Goal: Task Accomplishment & Management: Manage account settings

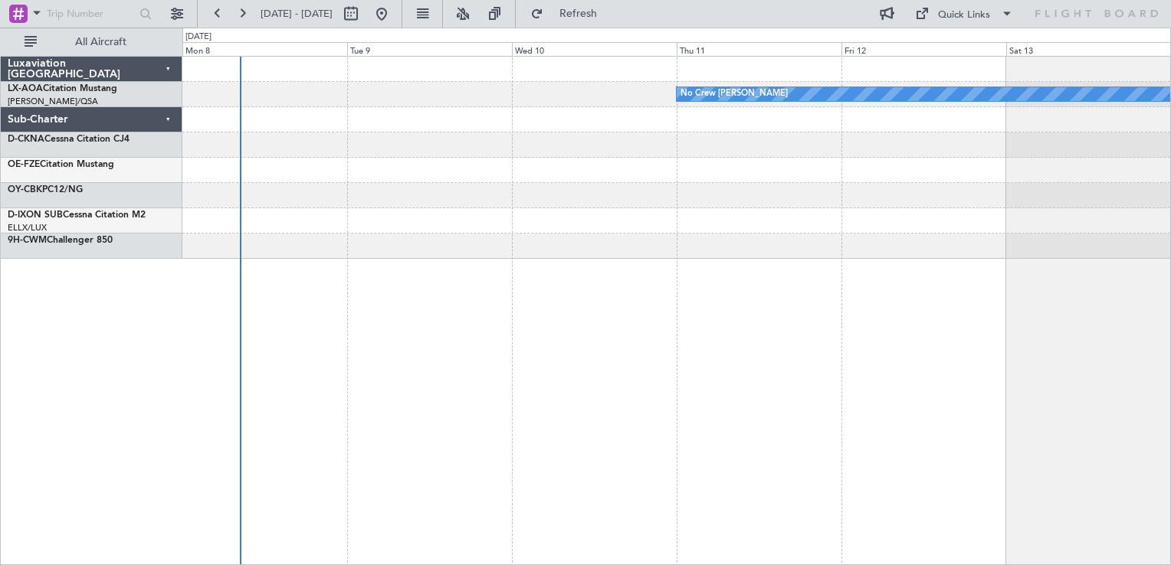
click at [515, 192] on div at bounding box center [676, 195] width 988 height 25
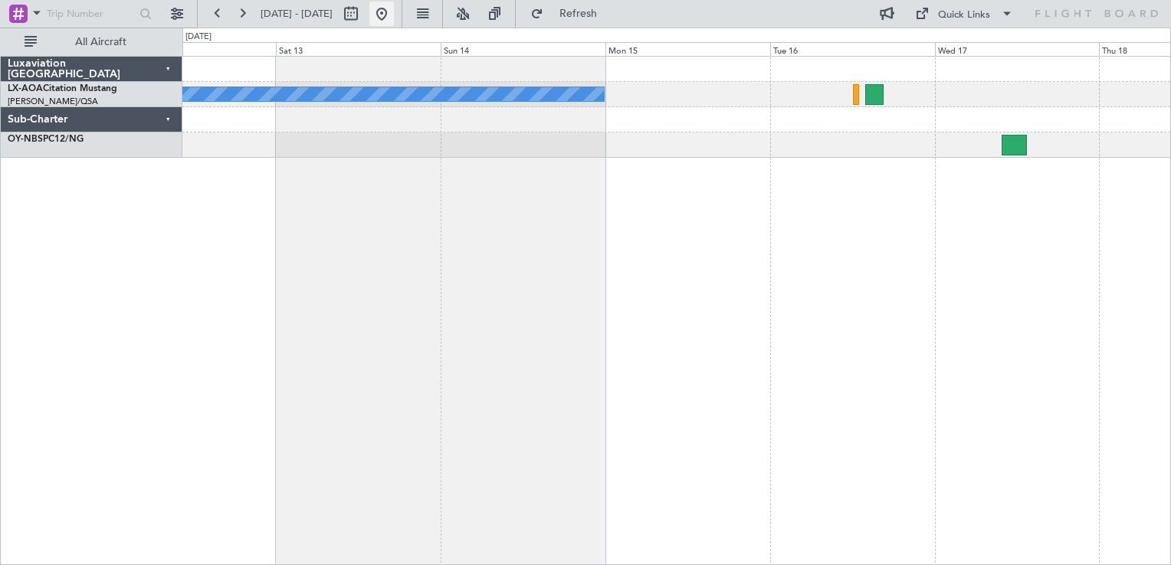
click at [394, 22] on button at bounding box center [381, 14] width 25 height 25
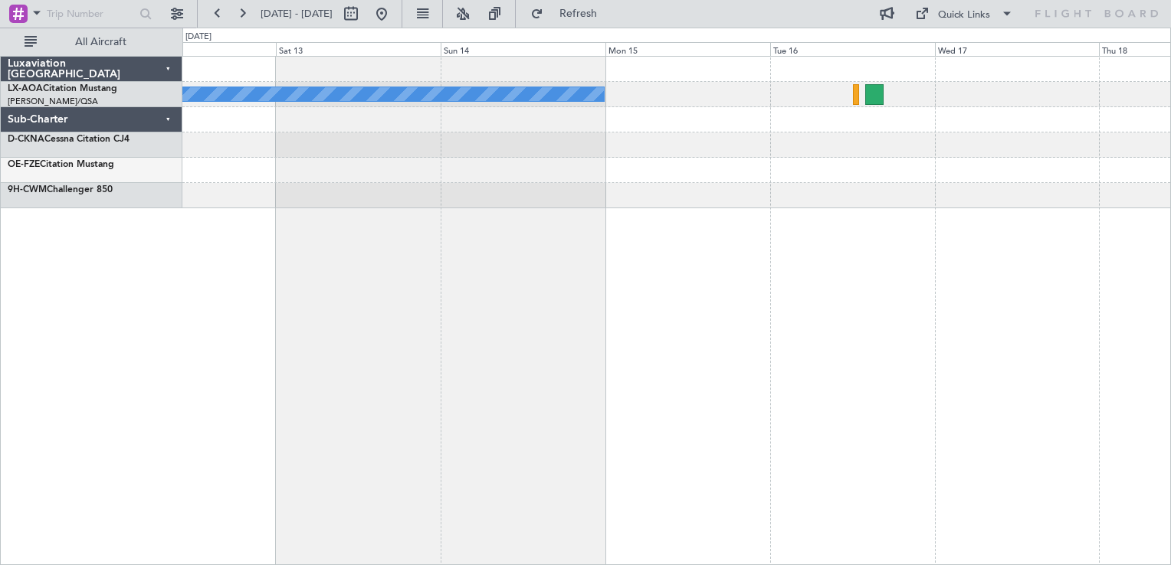
click at [845, 264] on div "No Crew [PERSON_NAME]" at bounding box center [676, 311] width 988 height 510
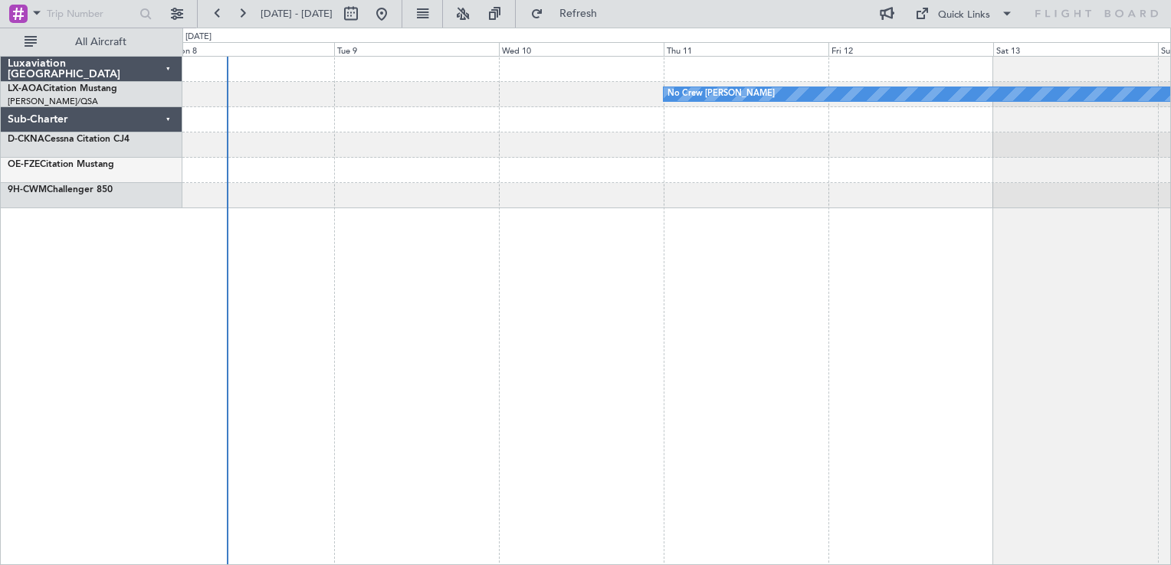
click at [562, 290] on div "No Crew [PERSON_NAME] Planned Maint [GEOGRAPHIC_DATA] ([GEOGRAPHIC_DATA])" at bounding box center [676, 311] width 988 height 510
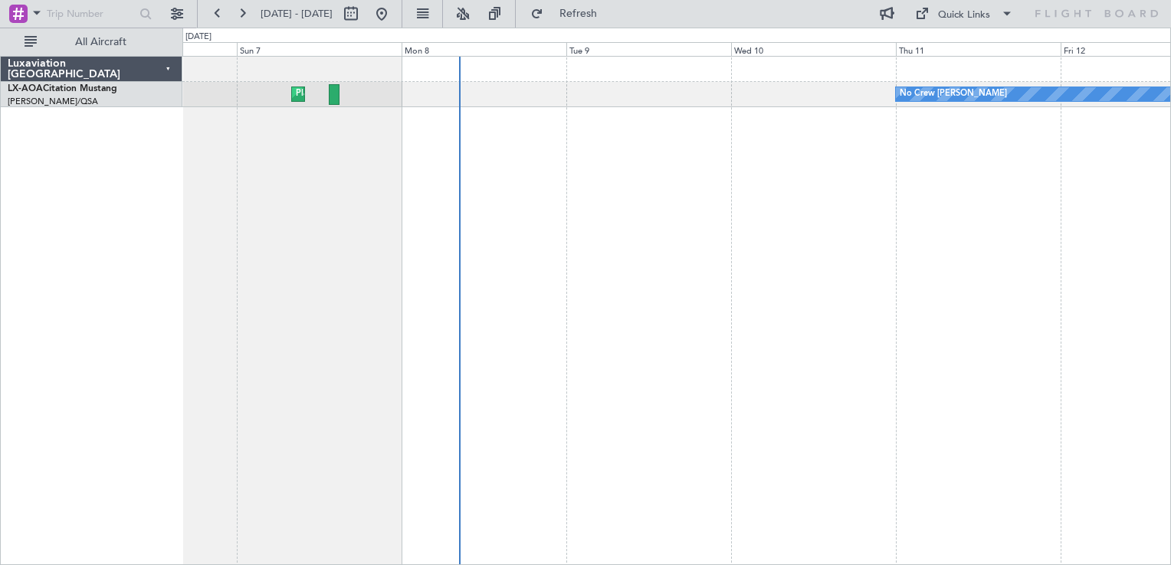
click at [690, 223] on div "No Crew [PERSON_NAME] Planned Maint [GEOGRAPHIC_DATA] ([GEOGRAPHIC_DATA]) No Cr…" at bounding box center [676, 311] width 988 height 510
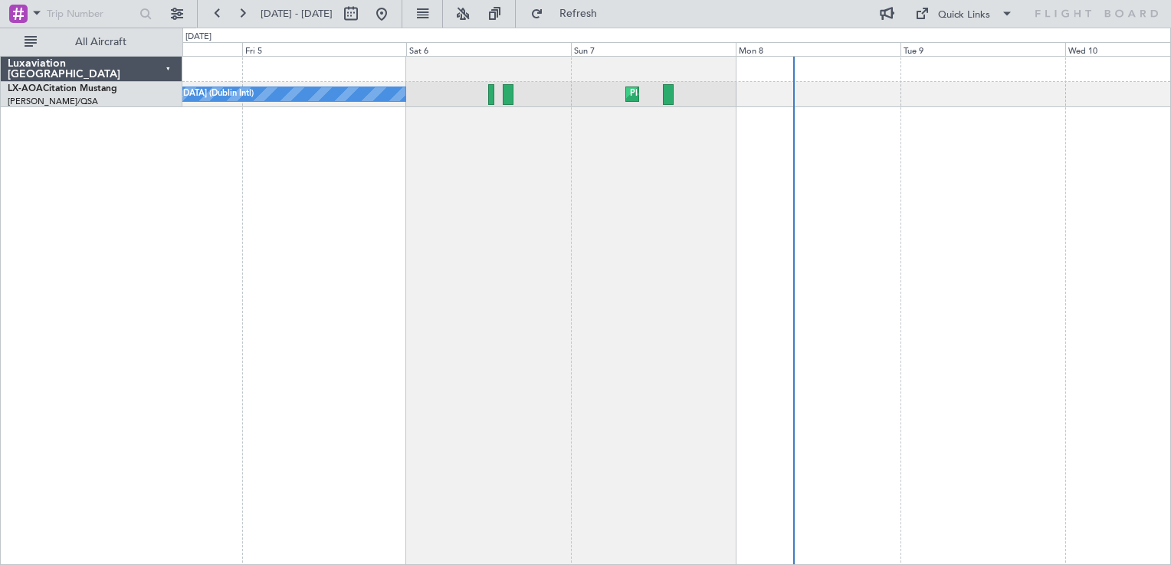
click at [769, 196] on div "Planned Maint [GEOGRAPHIC_DATA] ([GEOGRAPHIC_DATA]) No Crew [GEOGRAPHIC_DATA] (…" at bounding box center [676, 311] width 988 height 510
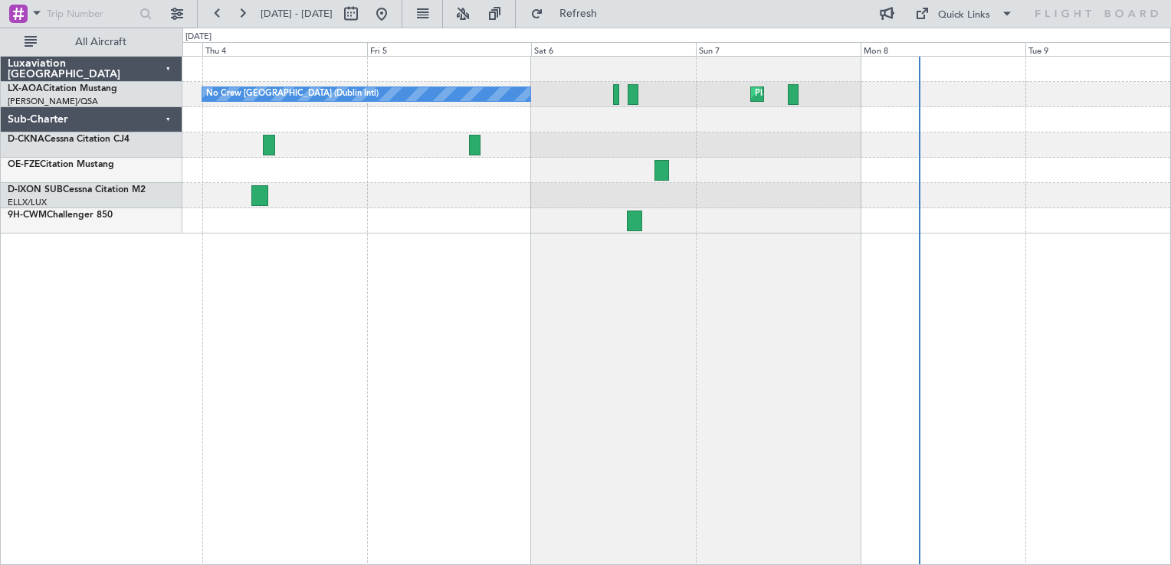
click at [549, 253] on div "Planned Maint [GEOGRAPHIC_DATA] ([GEOGRAPHIC_DATA]) No Crew [GEOGRAPHIC_DATA] (…" at bounding box center [676, 311] width 988 height 510
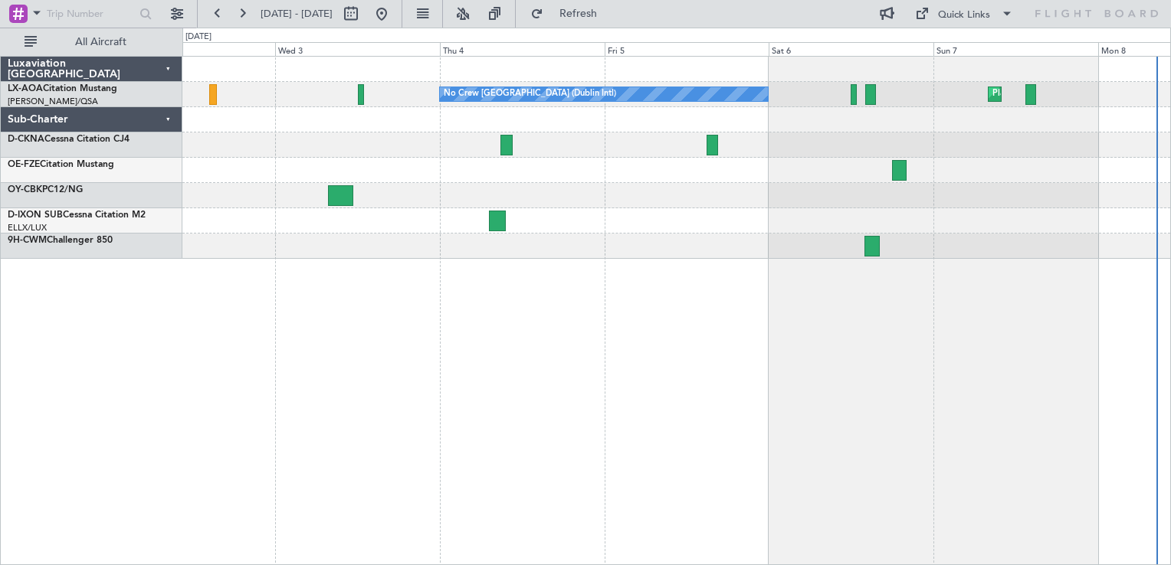
click at [556, 173] on div at bounding box center [676, 170] width 988 height 25
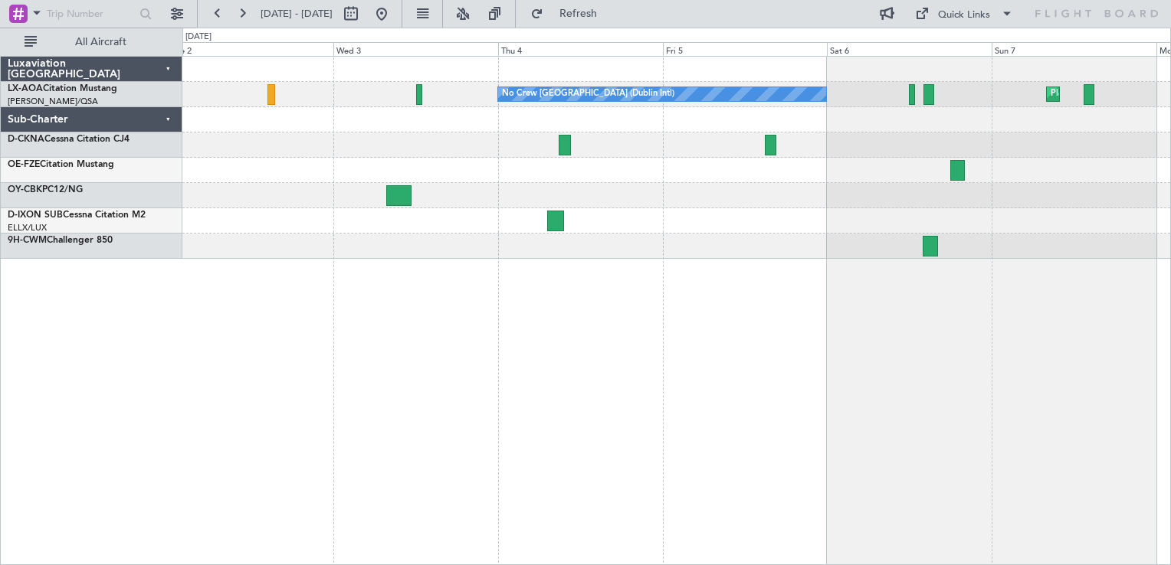
click at [621, 187] on div "Planned Maint [GEOGRAPHIC_DATA] ([GEOGRAPHIC_DATA]) No Crew [GEOGRAPHIC_DATA] (…" at bounding box center [676, 158] width 988 height 202
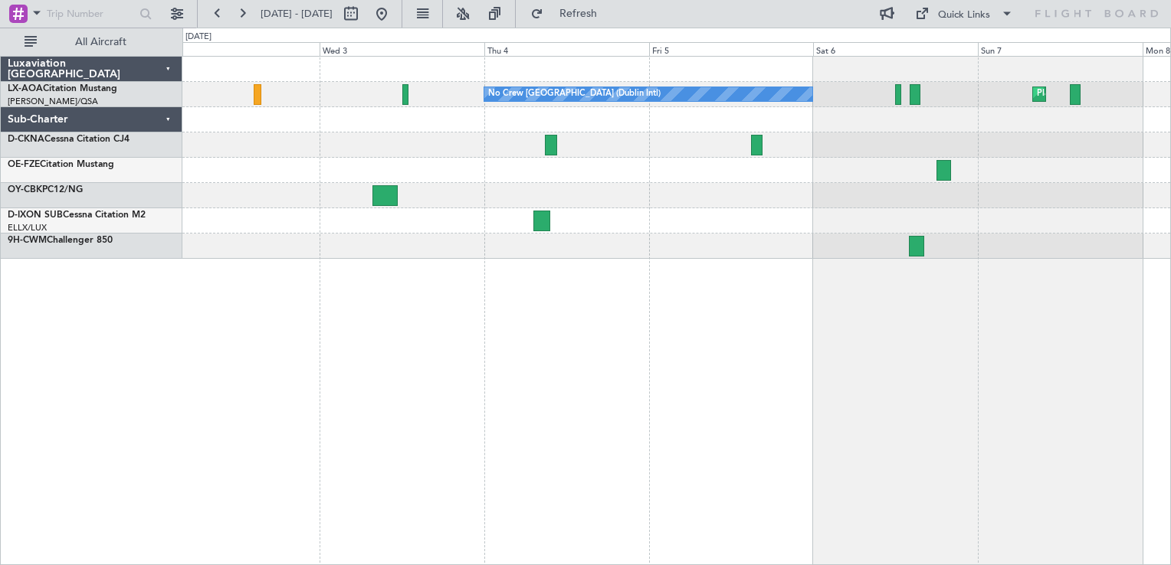
click at [607, 191] on div at bounding box center [676, 195] width 988 height 25
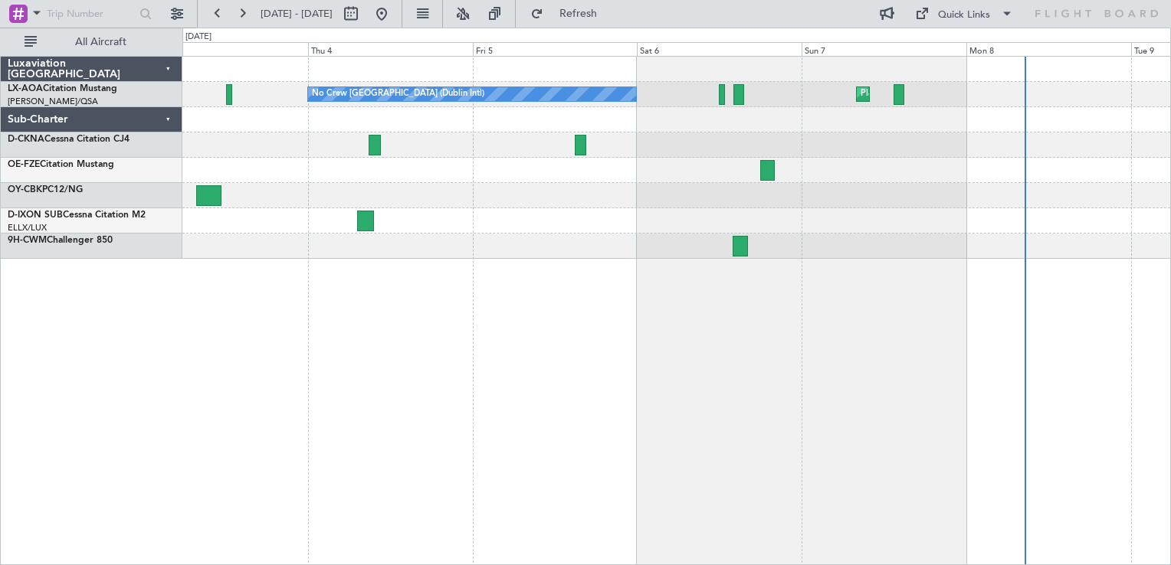
click at [730, 143] on div at bounding box center [676, 145] width 988 height 25
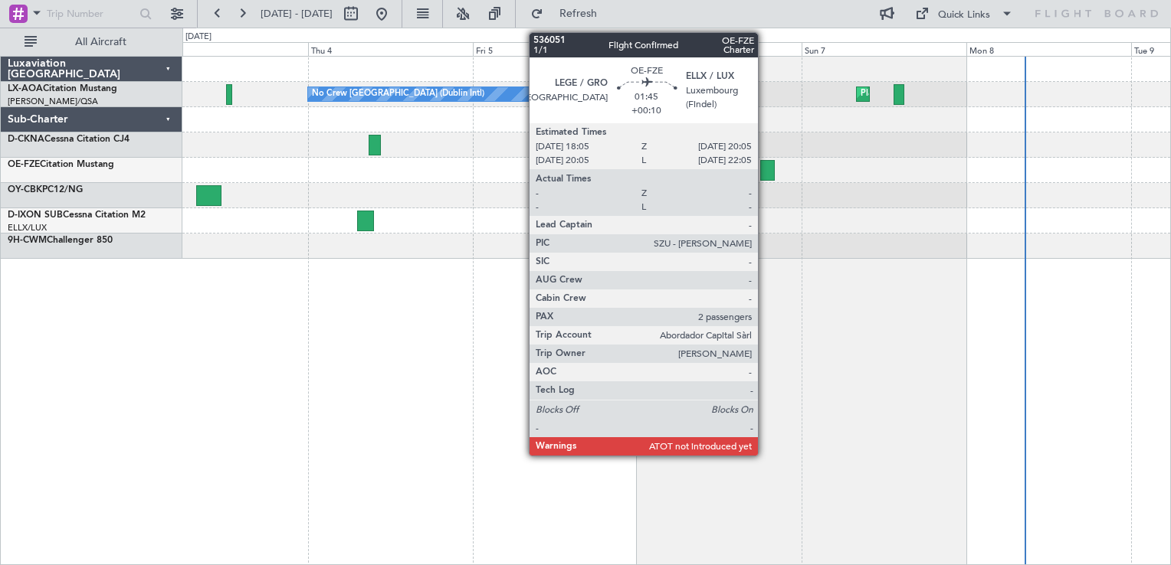
click at [765, 171] on div at bounding box center [767, 170] width 14 height 21
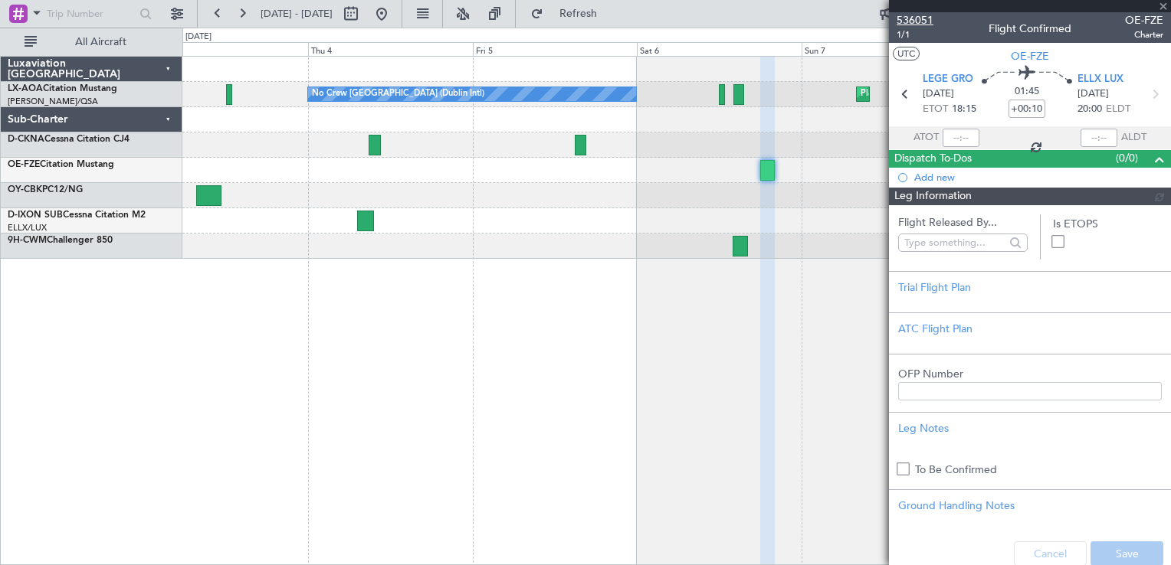
click at [915, 25] on span "536051" at bounding box center [914, 20] width 37 height 16
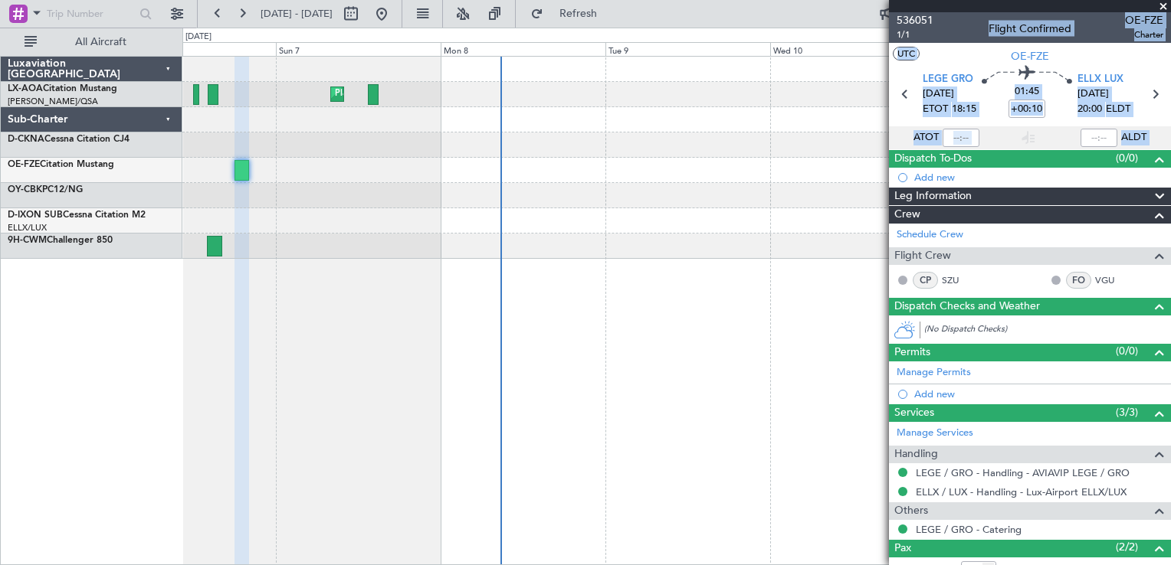
drag, startPoint x: 894, startPoint y: 293, endPoint x: 389, endPoint y: 315, distance: 505.4
click at [389, 315] on fb-app "[DATE] - [DATE] Refresh Quick Links All Aircraft Planned Maint [GEOGRAPHIC_DATA…" at bounding box center [585, 288] width 1171 height 554
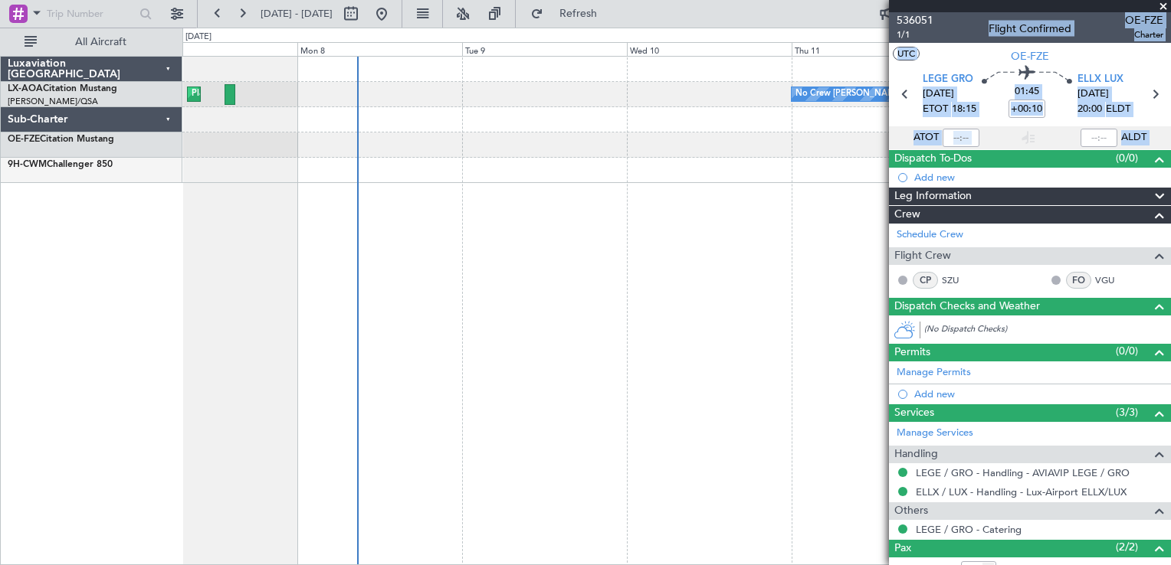
click at [441, 274] on div "Planned Maint [GEOGRAPHIC_DATA] ([GEOGRAPHIC_DATA]) No Crew [PERSON_NAME] No Cr…" at bounding box center [676, 311] width 988 height 510
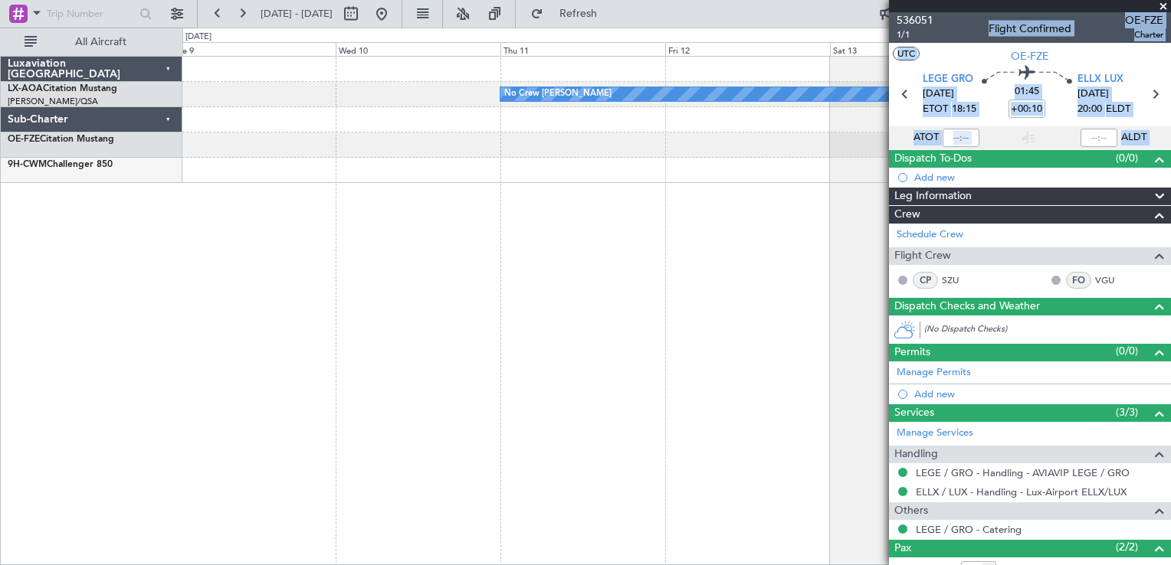
click at [449, 310] on div "No Crew [PERSON_NAME]" at bounding box center [676, 311] width 988 height 510
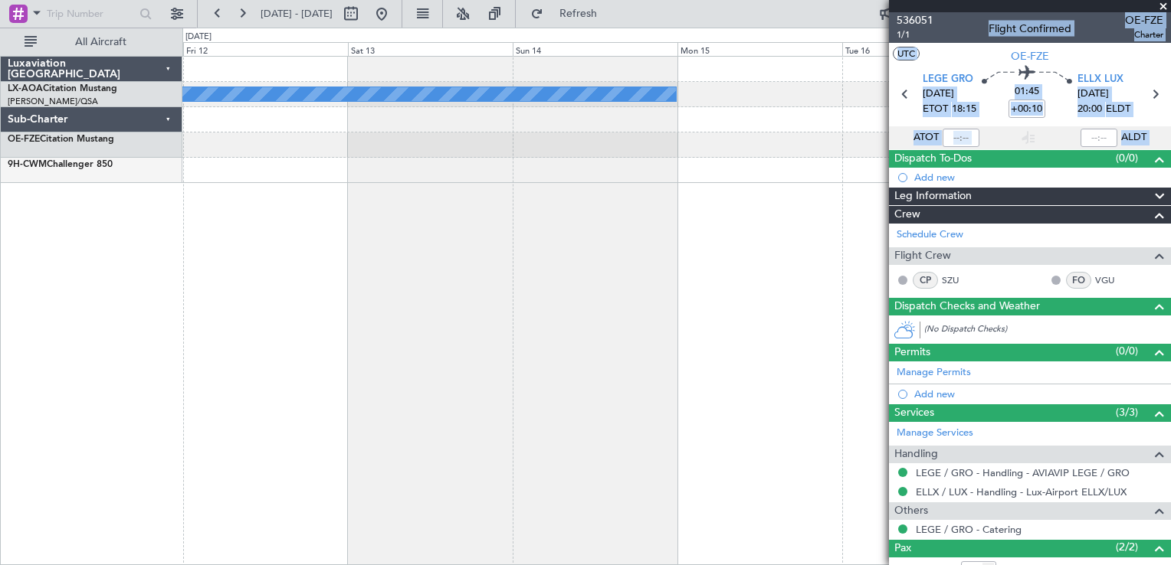
click at [518, 318] on div "No Crew [PERSON_NAME]" at bounding box center [676, 311] width 988 height 510
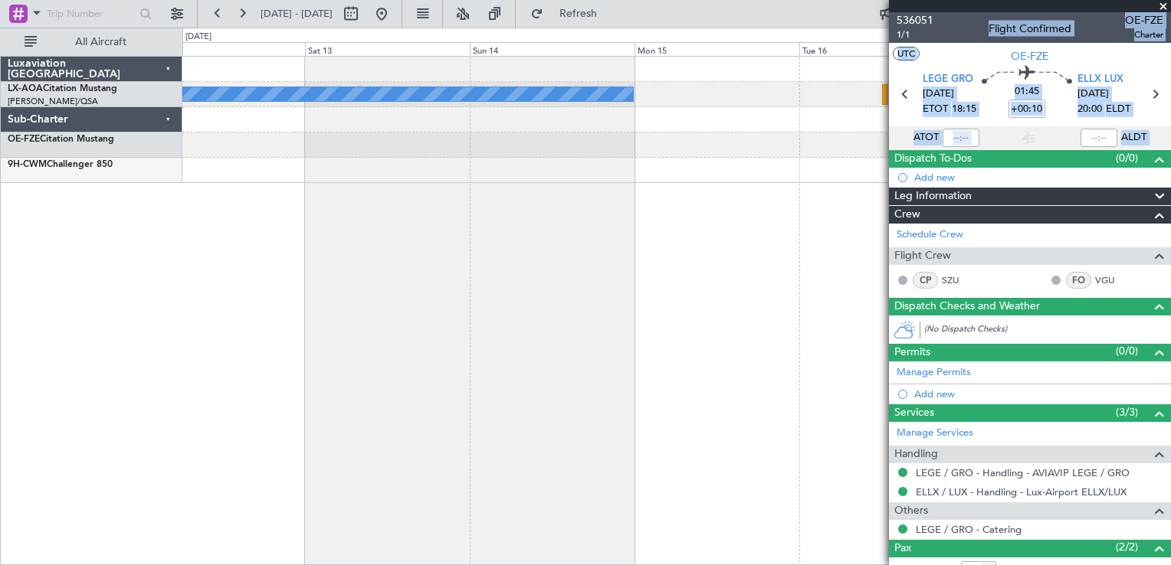
click at [616, 284] on div "No Crew [PERSON_NAME]" at bounding box center [676, 311] width 988 height 510
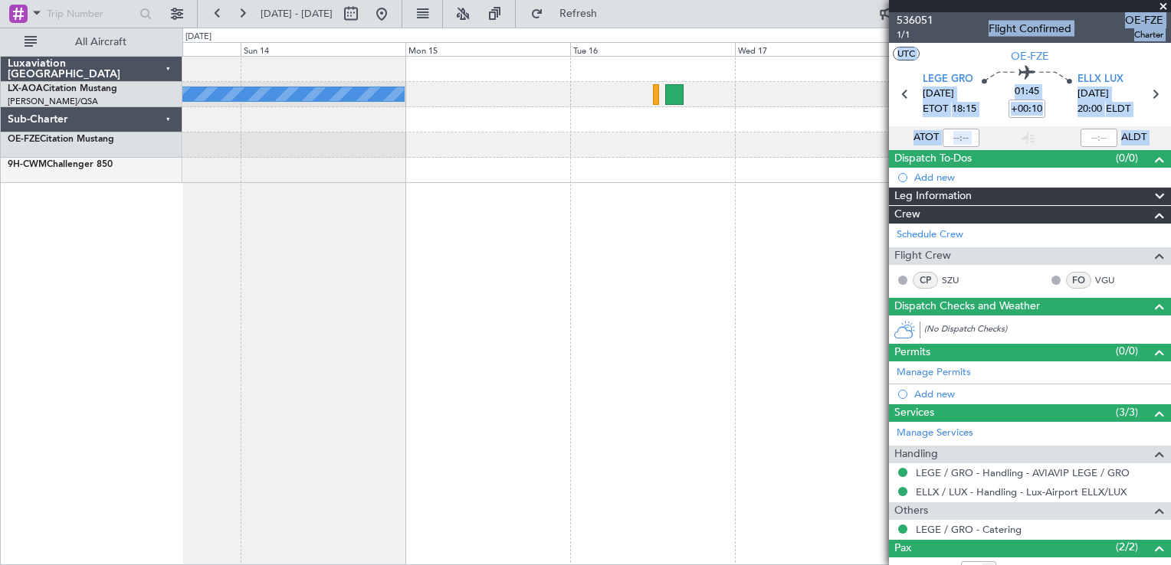
click at [683, 284] on div "No Crew [PERSON_NAME]" at bounding box center [676, 311] width 988 height 510
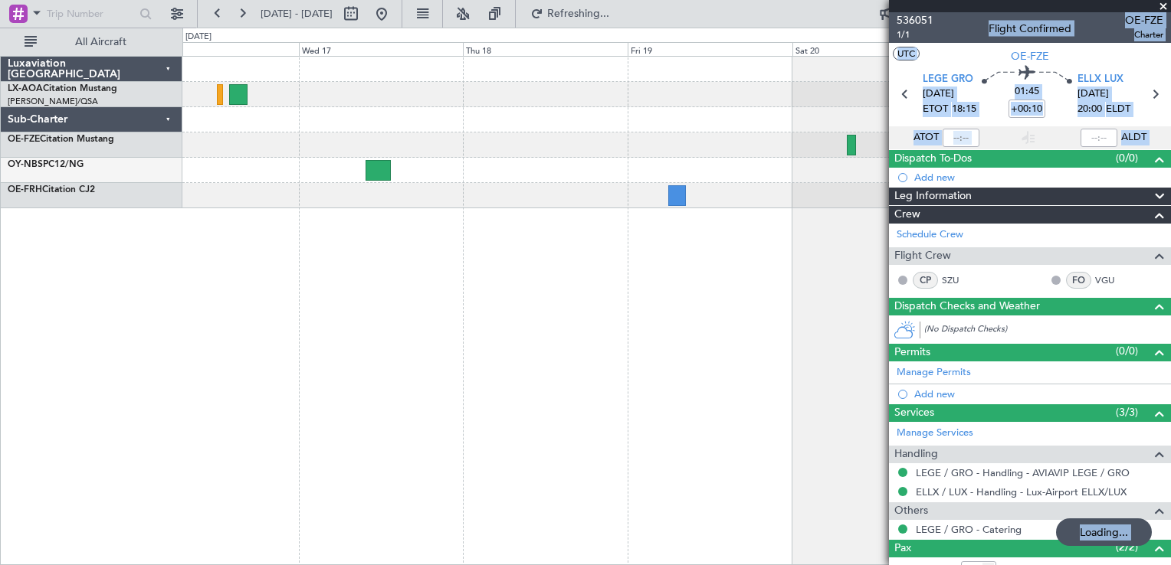
click at [365, 190] on div "No Crew [PERSON_NAME]" at bounding box center [676, 311] width 988 height 510
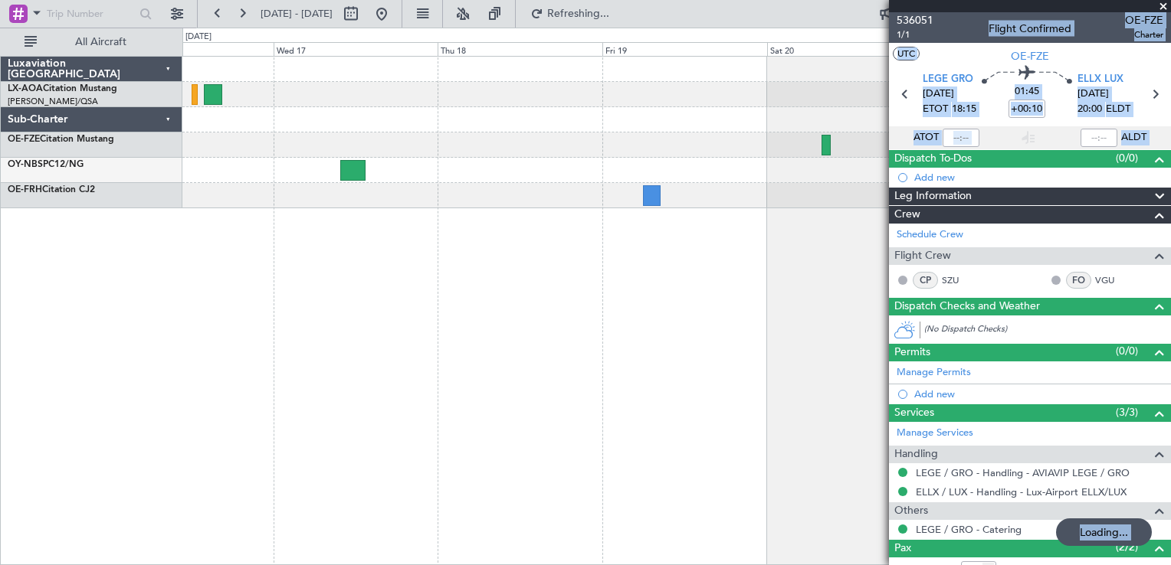
click at [414, 179] on div "No Crew [PERSON_NAME]" at bounding box center [676, 311] width 988 height 510
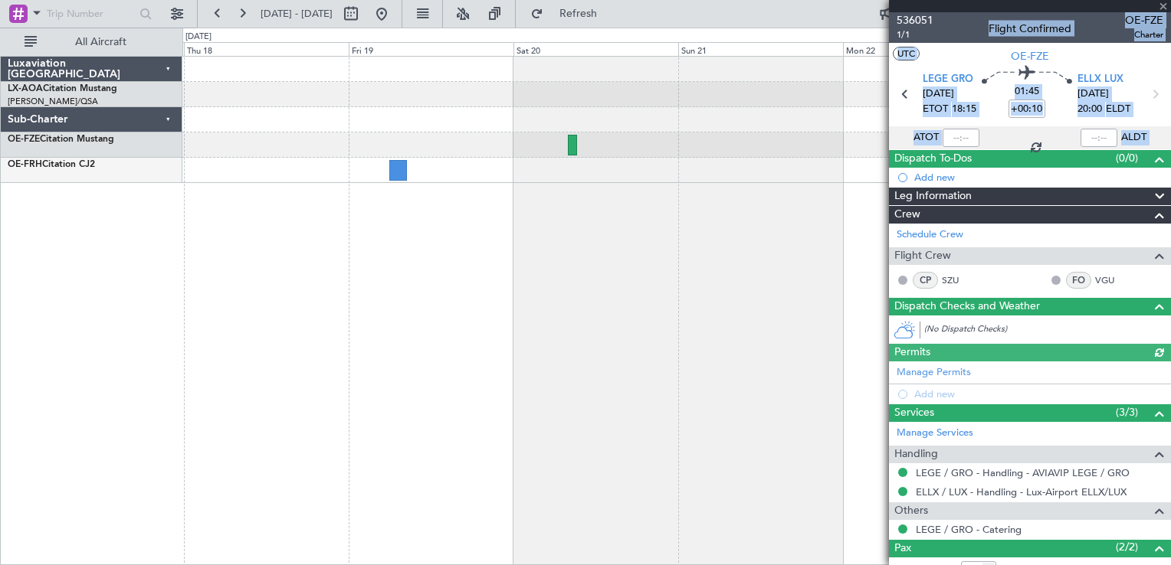
click at [1159, 3] on div at bounding box center [1030, 6] width 282 height 12
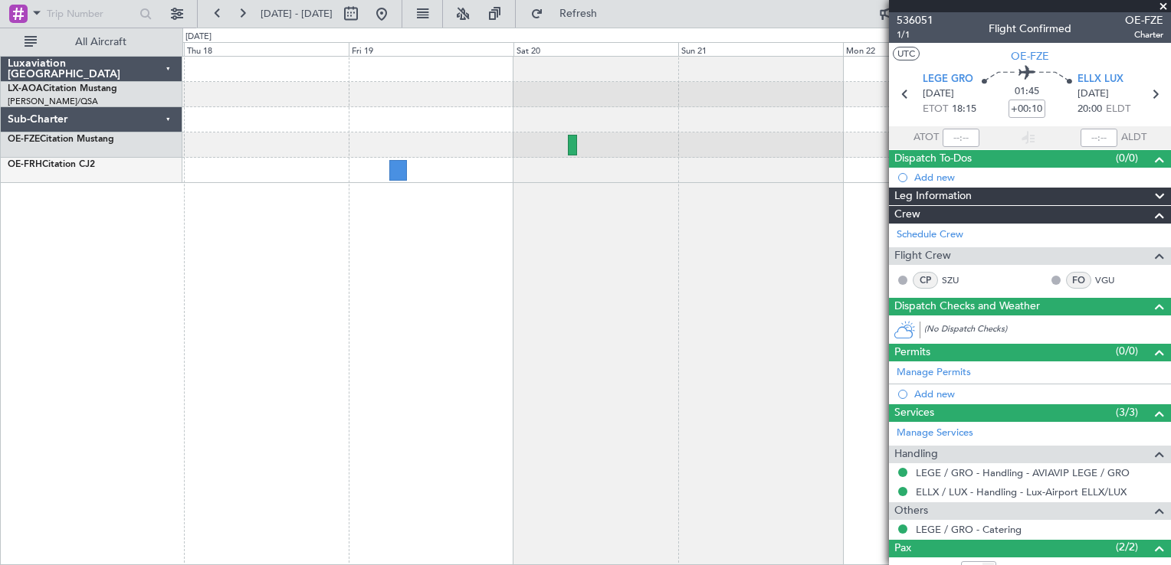
click at [1162, 5] on span at bounding box center [1162, 7] width 15 height 14
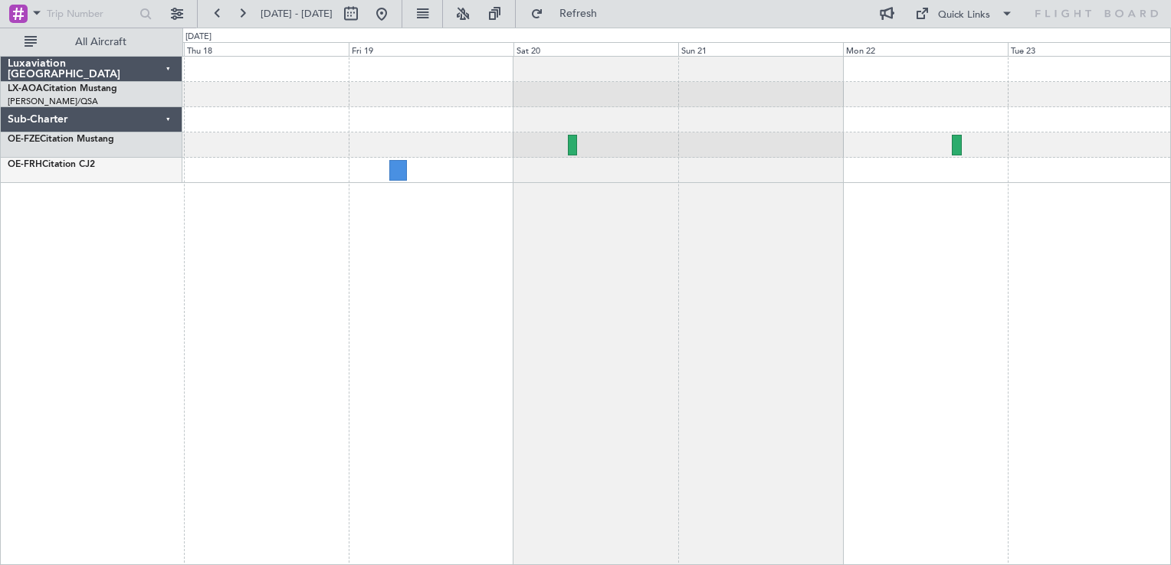
type input "0"
click at [394, 13] on button at bounding box center [381, 14] width 25 height 25
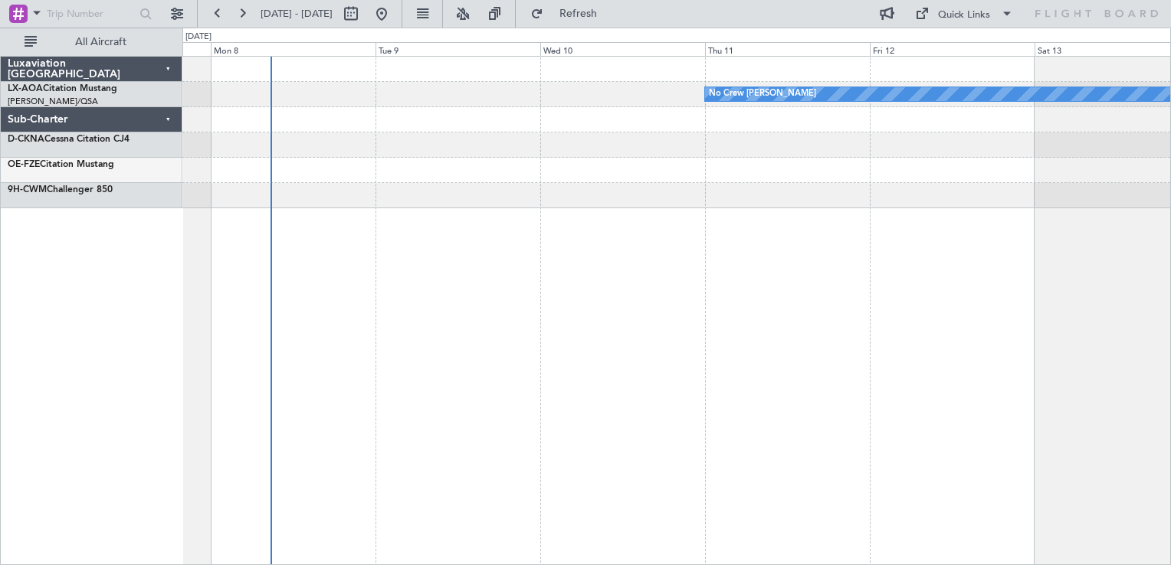
click at [534, 271] on div "No Crew [PERSON_NAME] Planned Maint [GEOGRAPHIC_DATA] ([GEOGRAPHIC_DATA])" at bounding box center [676, 311] width 988 height 510
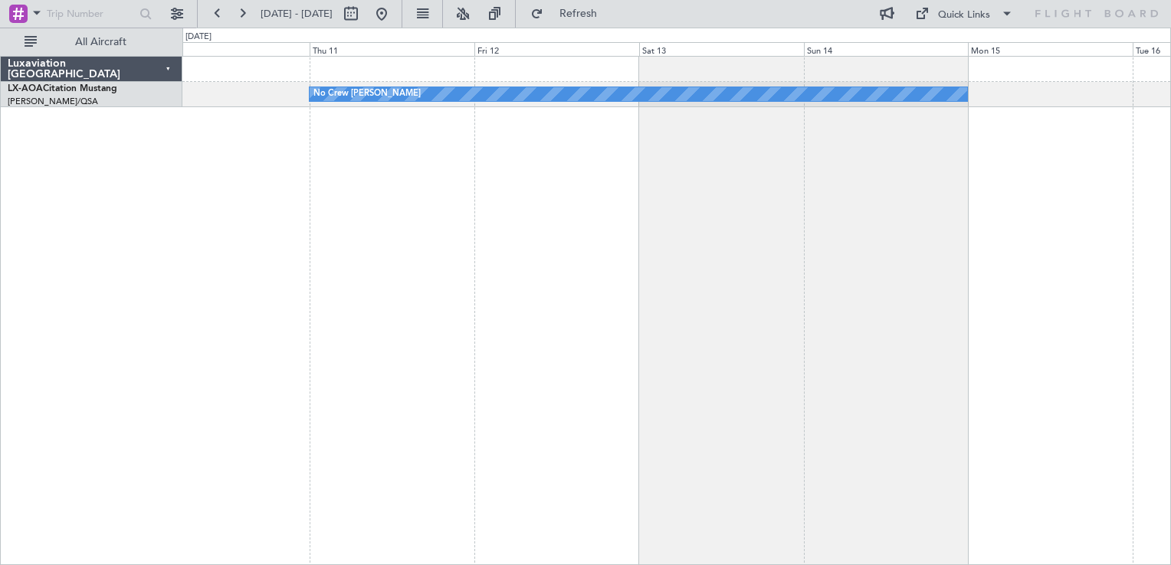
click at [606, 268] on div "No Crew [PERSON_NAME]" at bounding box center [676, 311] width 988 height 510
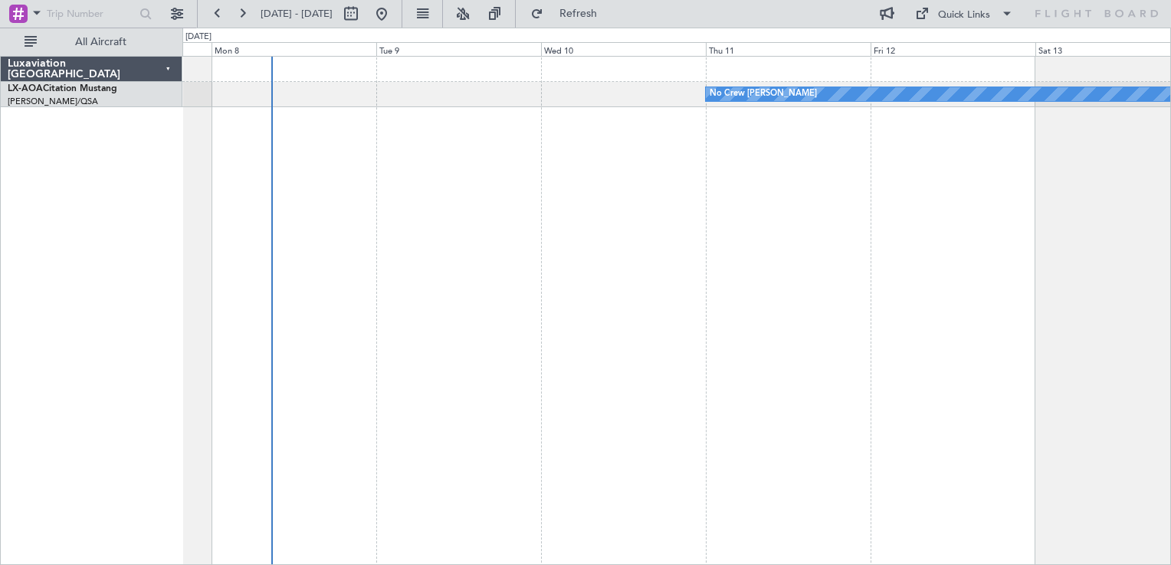
click at [909, 309] on div "No Crew [PERSON_NAME] Planned Maint [GEOGRAPHIC_DATA] ([GEOGRAPHIC_DATA])" at bounding box center [676, 311] width 988 height 510
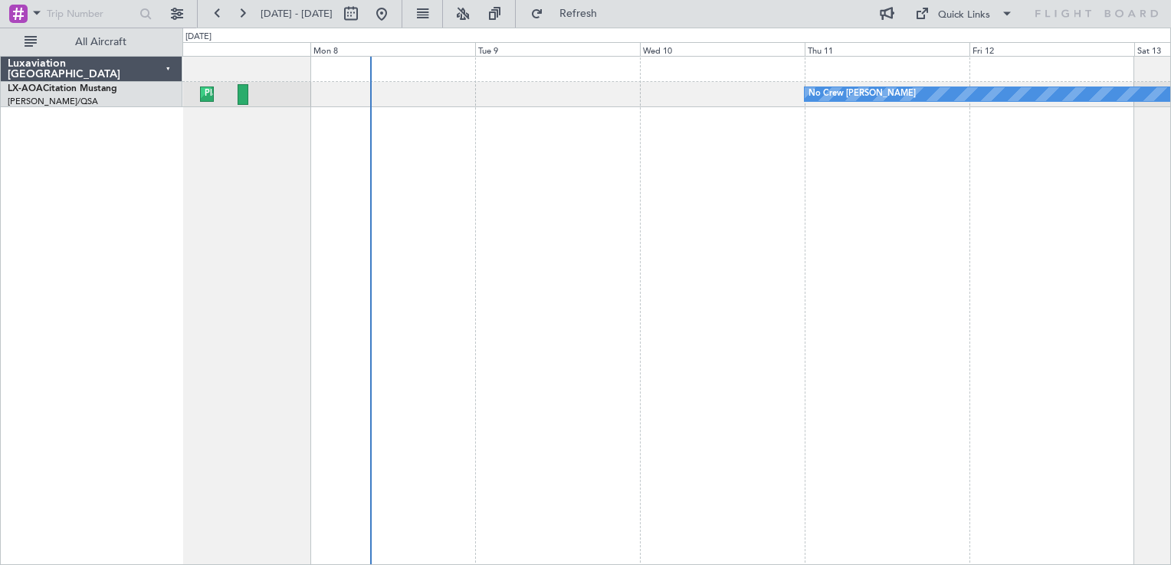
click at [751, 326] on div "No Crew [PERSON_NAME] Planned Maint [GEOGRAPHIC_DATA] ([GEOGRAPHIC_DATA]) No Cr…" at bounding box center [676, 311] width 988 height 510
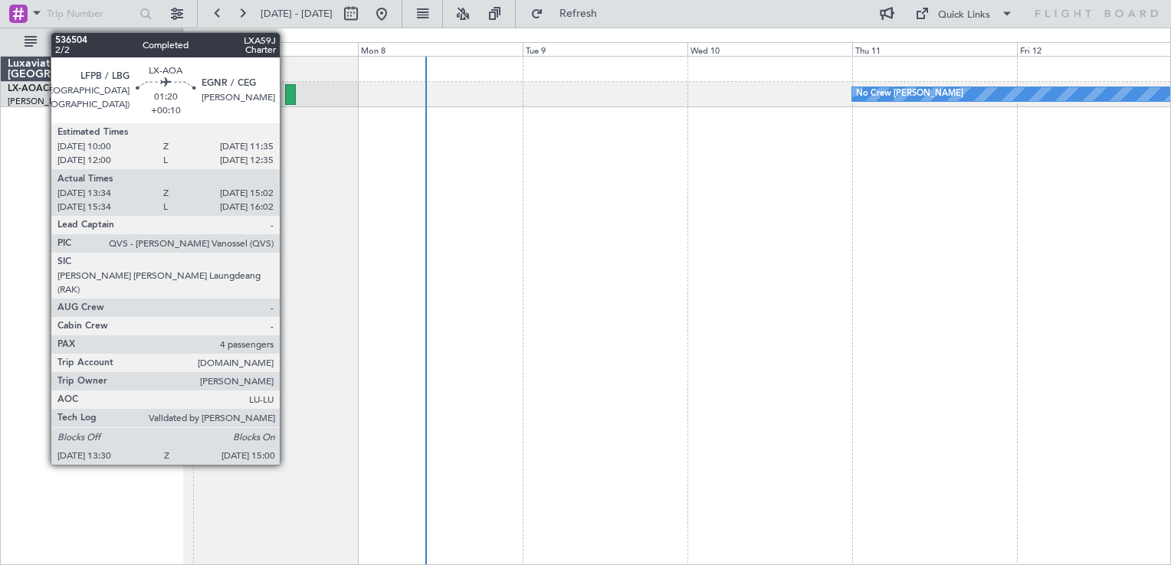
click at [287, 97] on div at bounding box center [290, 94] width 11 height 21
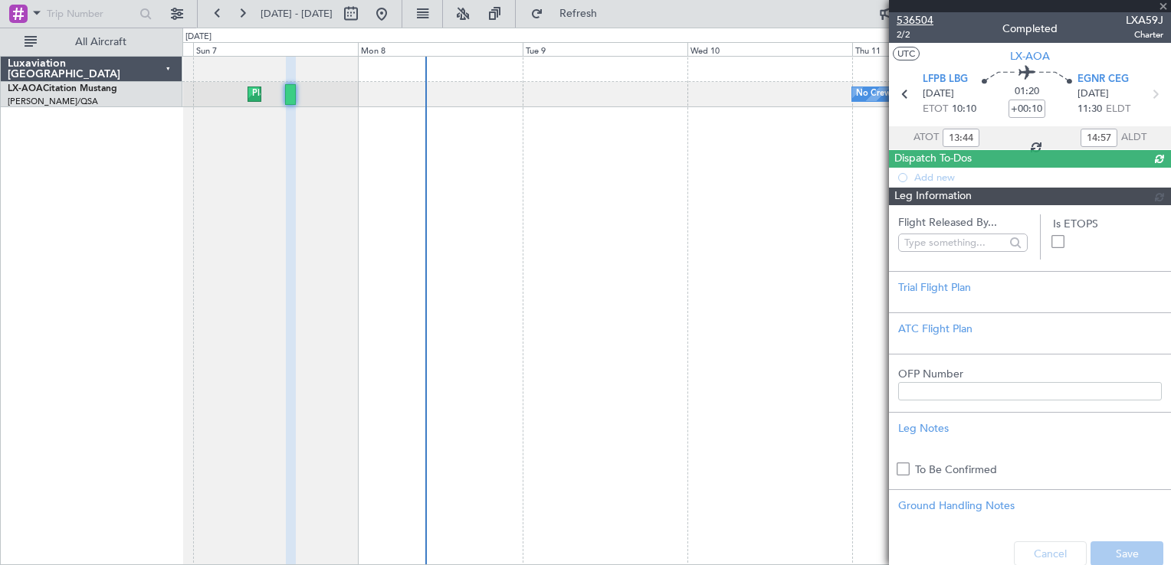
click at [907, 19] on span "536504" at bounding box center [914, 20] width 37 height 16
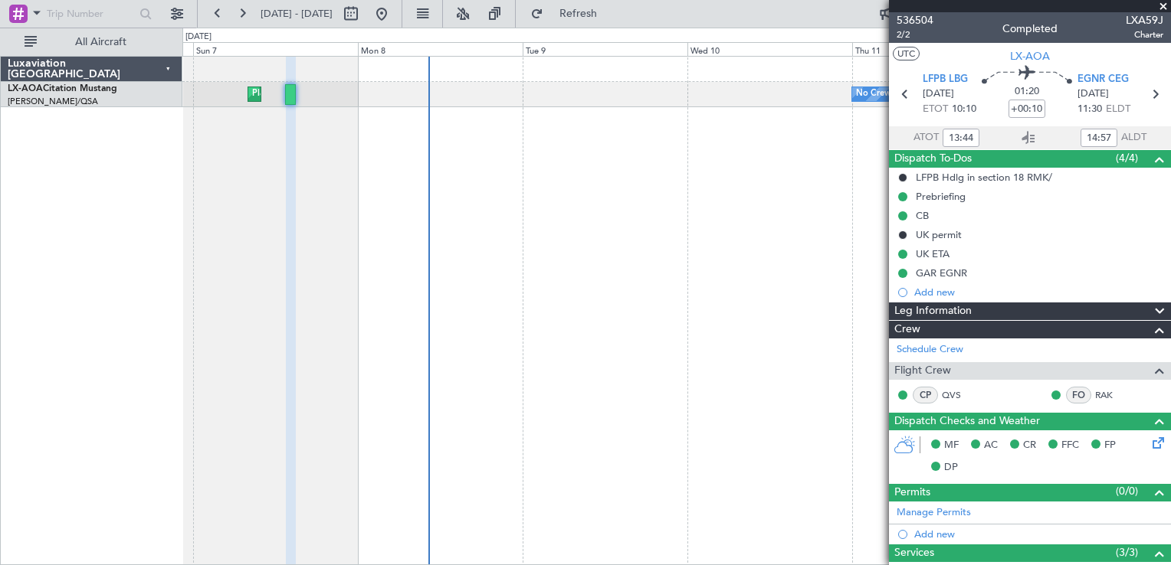
click at [427, 26] on mat-tooltip-component "Go to [DATE]" at bounding box center [432, 46] width 79 height 41
click at [394, 25] on button at bounding box center [381, 14] width 25 height 25
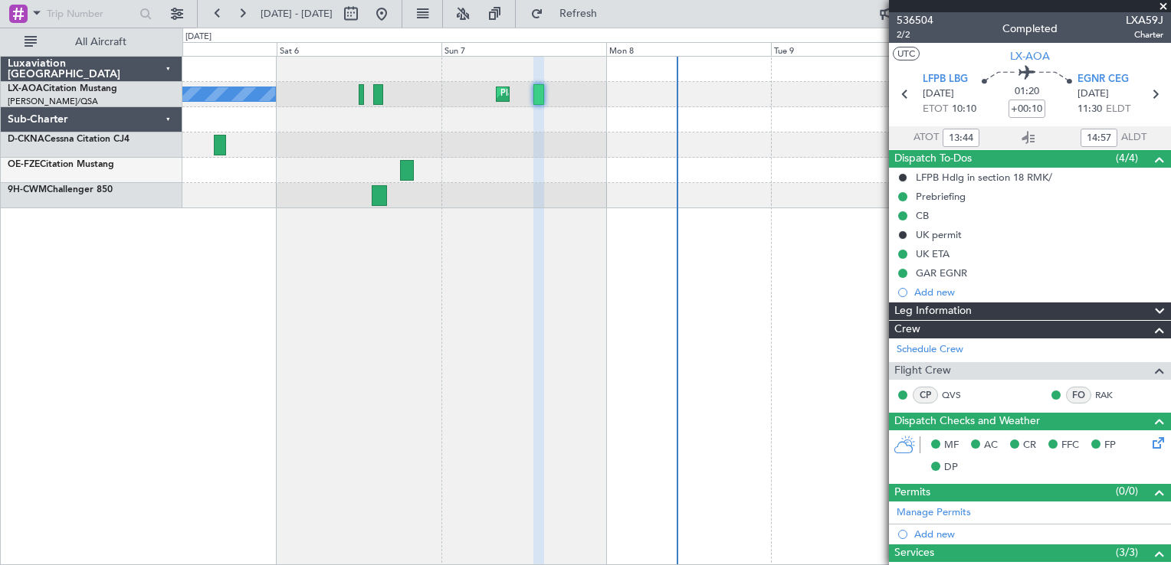
click at [1163, 5] on span at bounding box center [1162, 7] width 15 height 14
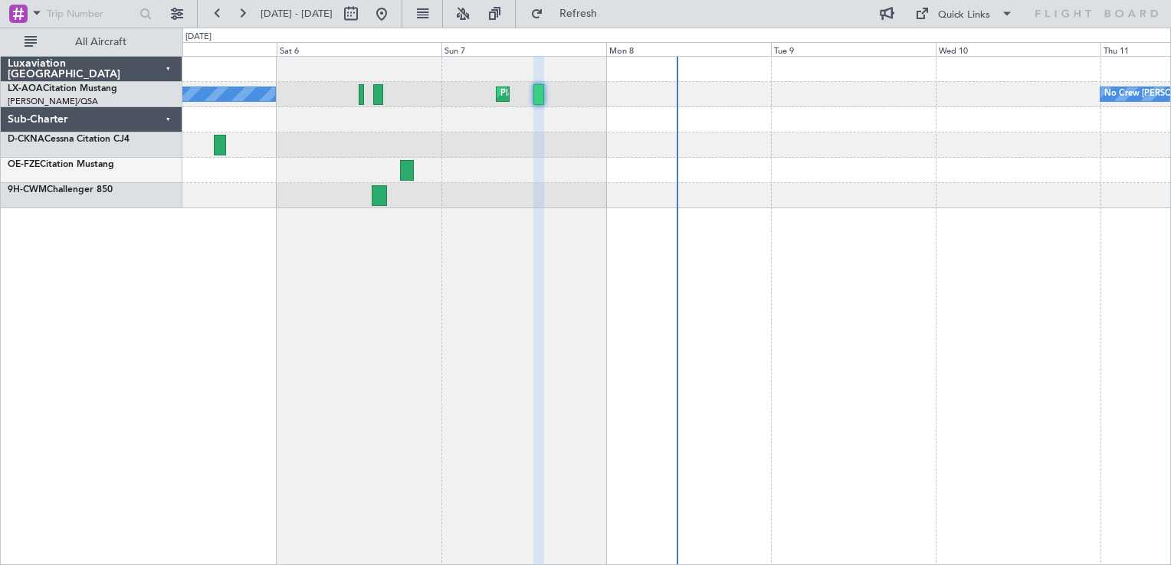
type input "0"
